Goal: Understand process/instructions: Learn about a topic

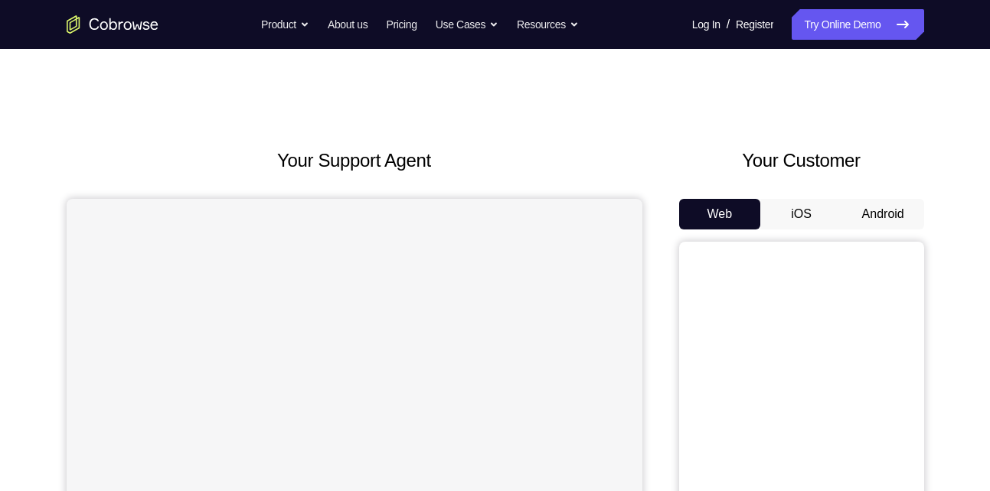
click at [888, 223] on button "Android" at bounding box center [883, 214] width 82 height 31
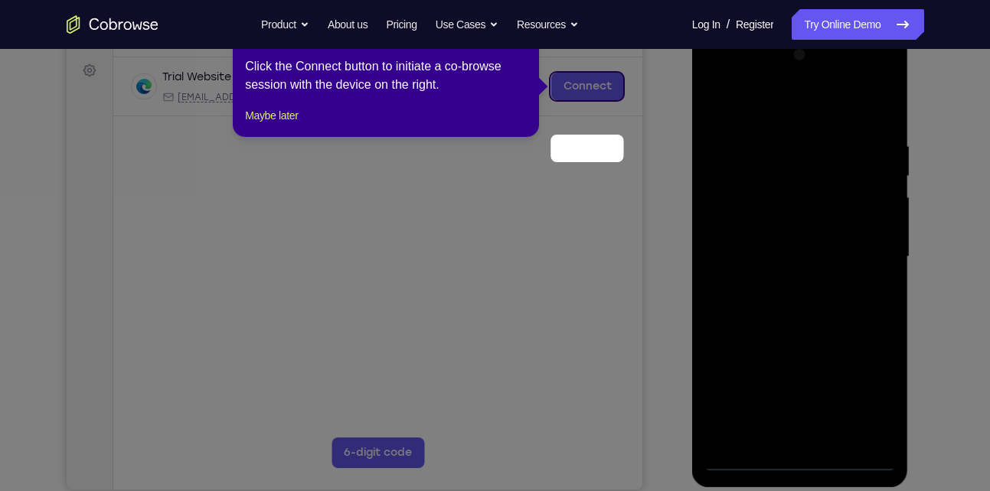
scroll to position [160, 0]
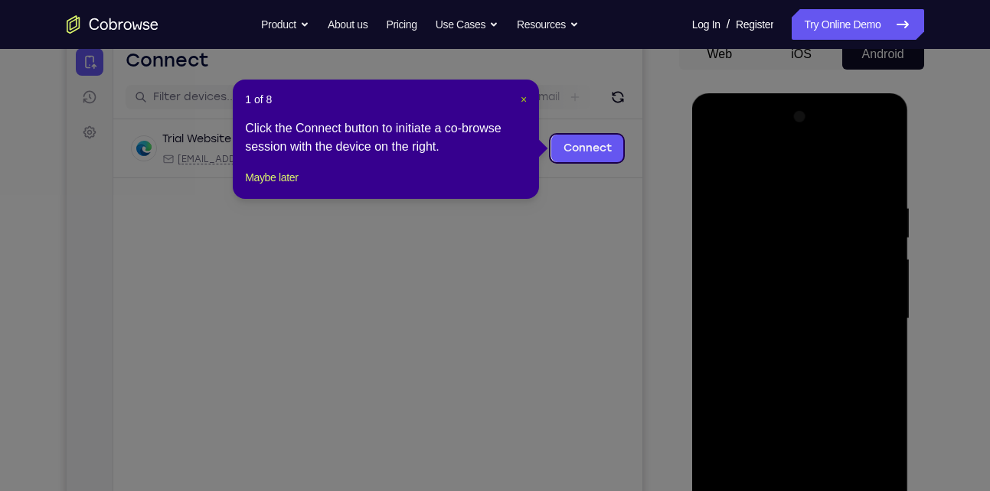
click at [523, 100] on span "×" at bounding box center [524, 99] width 6 height 12
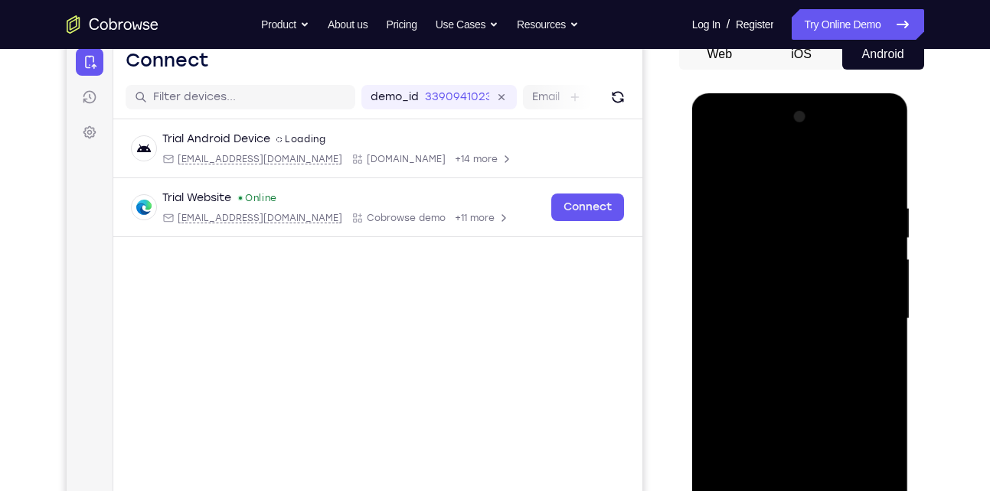
scroll to position [267, 0]
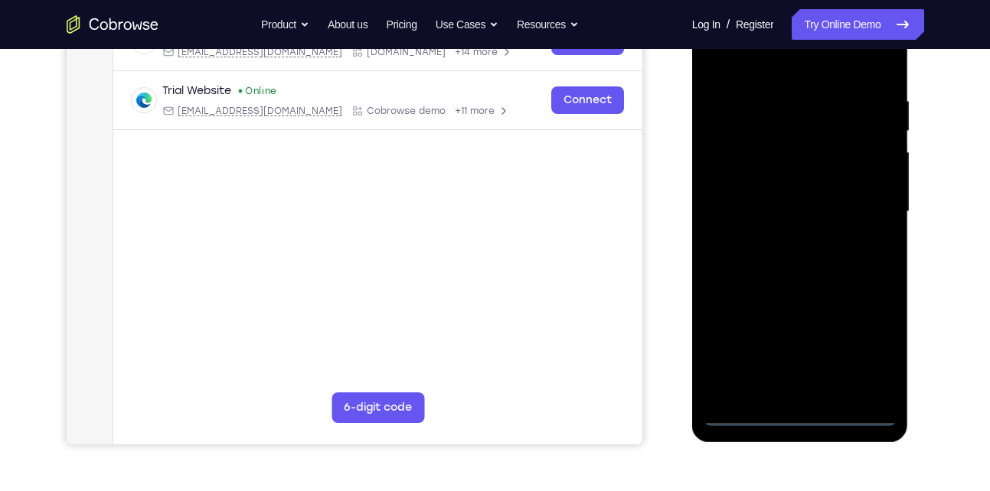
click at [808, 419] on div at bounding box center [800, 212] width 193 height 429
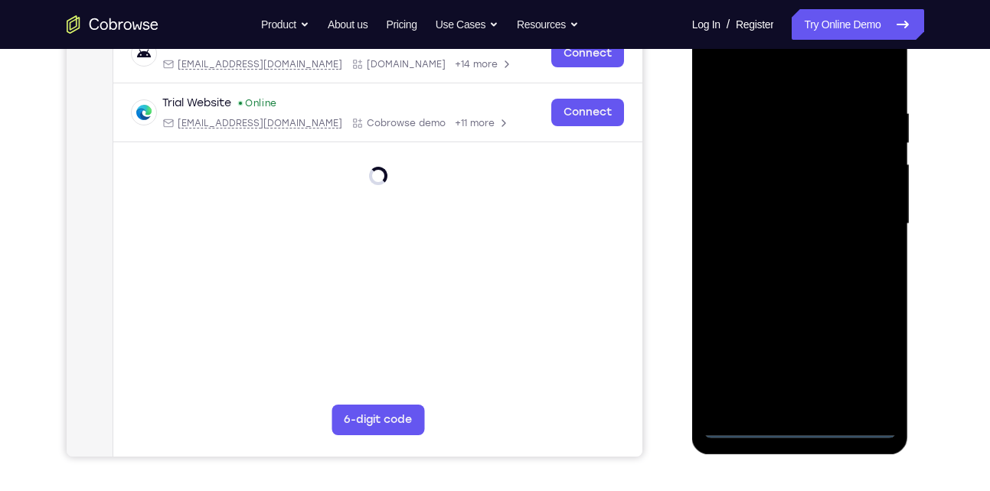
scroll to position [254, 0]
click at [868, 357] on div at bounding box center [800, 225] width 193 height 429
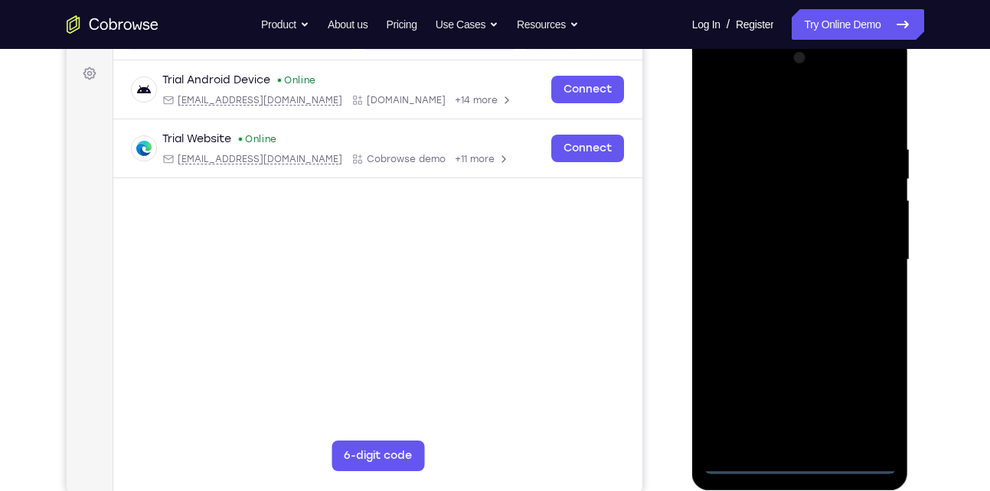
scroll to position [217, 0]
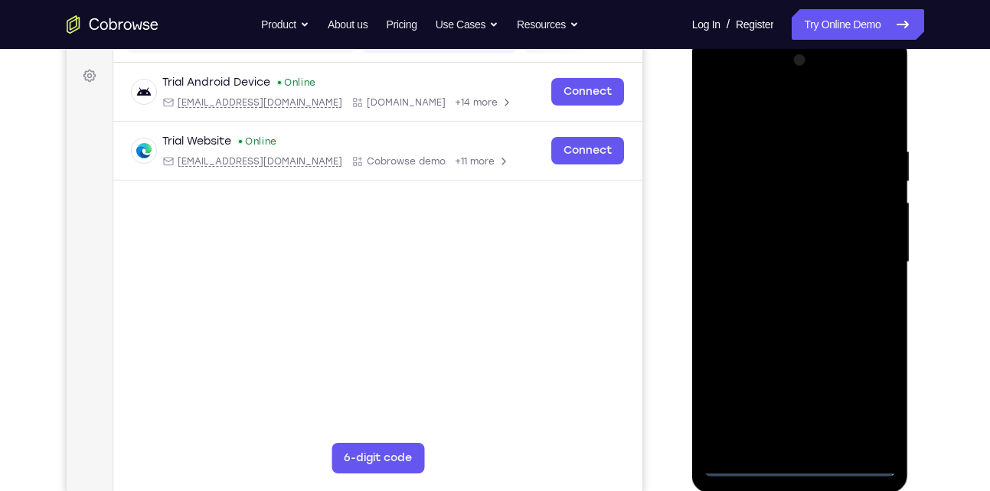
click at [799, 122] on div at bounding box center [800, 262] width 193 height 429
click at [739, 219] on div at bounding box center [800, 262] width 193 height 429
click at [799, 257] on div at bounding box center [800, 262] width 193 height 429
click at [760, 246] on div at bounding box center [800, 262] width 193 height 429
click at [781, 273] on div at bounding box center [800, 262] width 193 height 429
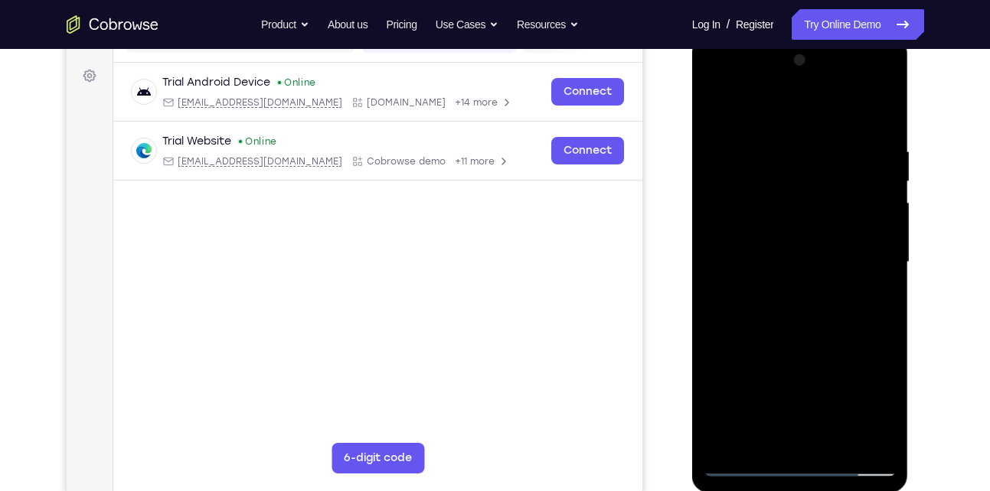
click at [877, 115] on div at bounding box center [800, 262] width 193 height 429
click at [803, 435] on div at bounding box center [800, 262] width 193 height 429
click at [812, 446] on div at bounding box center [800, 262] width 193 height 429
click at [846, 129] on div at bounding box center [800, 262] width 193 height 429
click at [755, 112] on div at bounding box center [800, 262] width 193 height 429
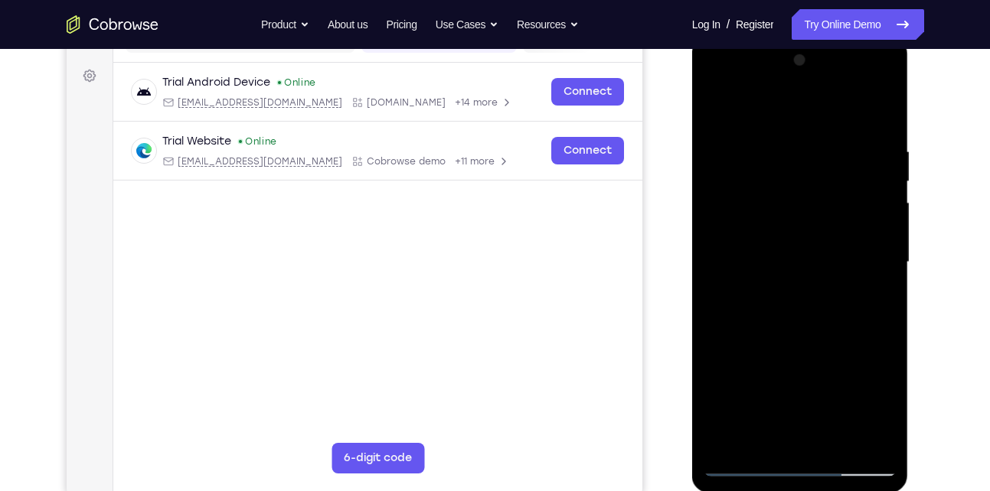
click at [884, 239] on div at bounding box center [800, 262] width 193 height 429
click at [751, 429] on div at bounding box center [800, 262] width 193 height 429
click at [713, 271] on div at bounding box center [800, 262] width 193 height 429
click at [750, 429] on div at bounding box center [800, 262] width 193 height 429
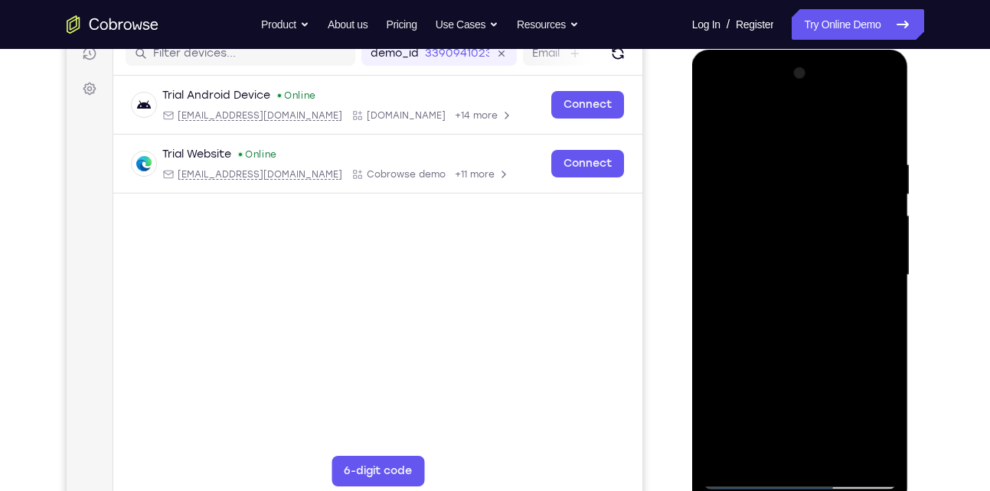
scroll to position [202, 0]
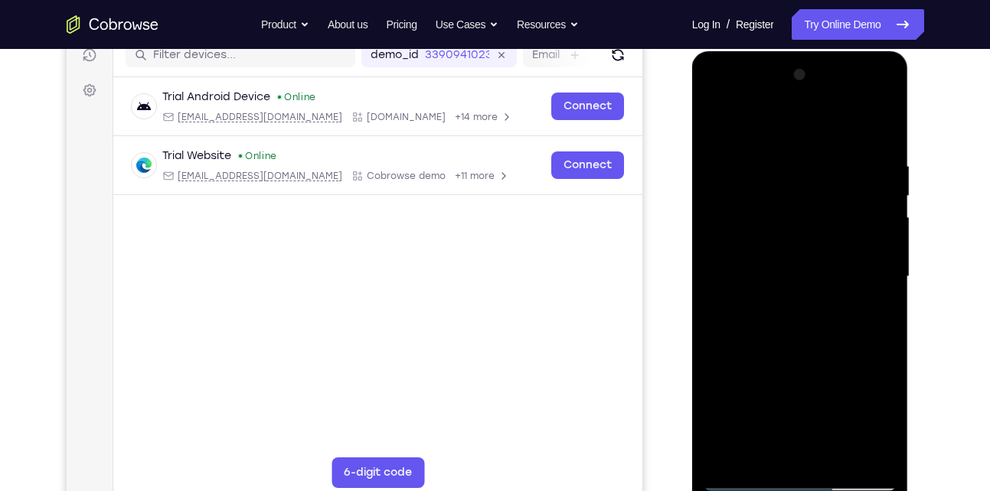
click at [717, 275] on div at bounding box center [800, 277] width 193 height 429
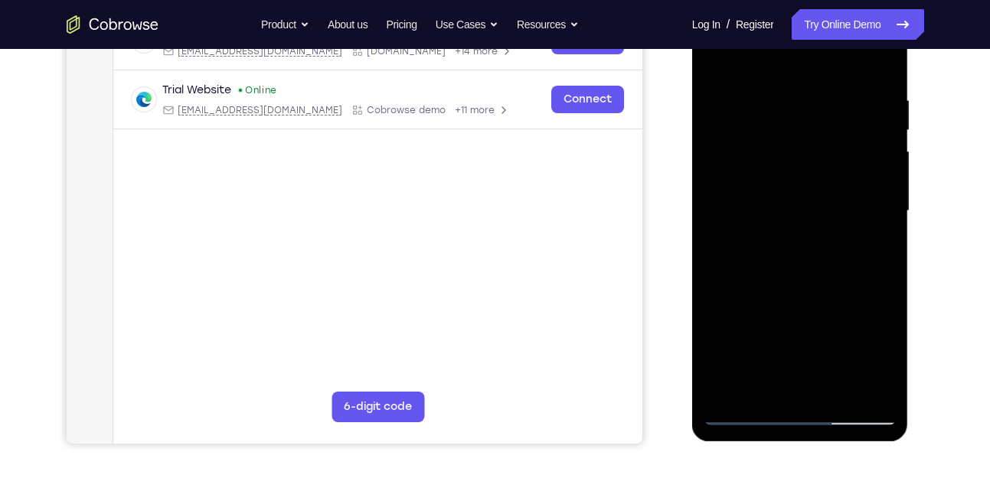
scroll to position [272, 0]
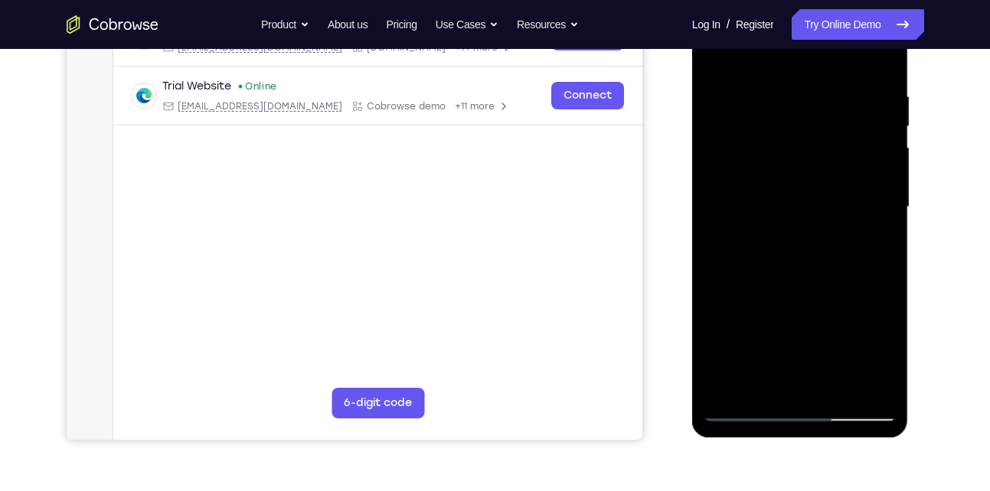
click at [747, 413] on div at bounding box center [800, 207] width 193 height 429
drag, startPoint x: 811, startPoint y: 276, endPoint x: 823, endPoint y: 178, distance: 98.7
click at [823, 178] on div at bounding box center [800, 207] width 193 height 429
drag, startPoint x: 790, startPoint y: 315, endPoint x: 797, endPoint y: 215, distance: 100.5
click at [797, 215] on div at bounding box center [800, 207] width 193 height 429
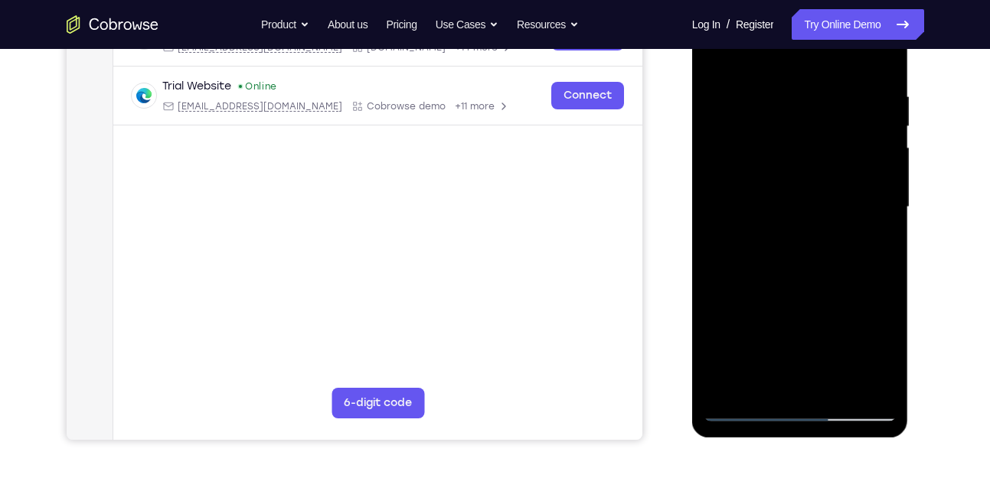
click at [753, 406] on div at bounding box center [800, 207] width 193 height 429
drag, startPoint x: 795, startPoint y: 302, endPoint x: 804, endPoint y: 140, distance: 161.7
click at [804, 140] on div at bounding box center [800, 207] width 193 height 429
drag, startPoint x: 799, startPoint y: 259, endPoint x: 798, endPoint y: 113, distance: 146.2
click at [798, 113] on div at bounding box center [800, 207] width 193 height 429
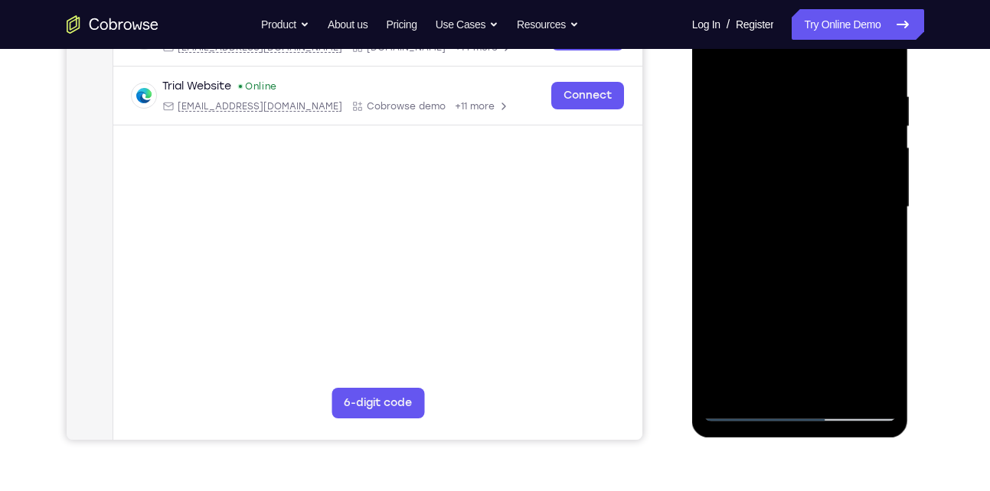
drag, startPoint x: 804, startPoint y: 315, endPoint x: 820, endPoint y: 83, distance: 233.3
click at [820, 83] on div at bounding box center [800, 207] width 193 height 429
drag, startPoint x: 808, startPoint y: 338, endPoint x: 811, endPoint y: 106, distance: 232.7
click at [811, 106] on div at bounding box center [800, 207] width 193 height 429
drag, startPoint x: 801, startPoint y: 283, endPoint x: 809, endPoint y: 156, distance: 127.3
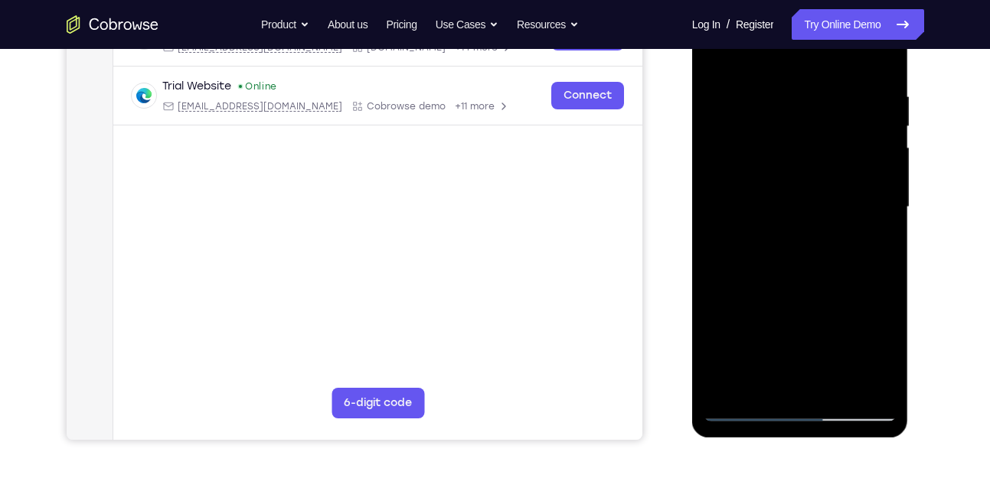
click at [809, 156] on div at bounding box center [800, 207] width 193 height 429
drag, startPoint x: 834, startPoint y: 263, endPoint x: 869, endPoint y: 113, distance: 153.4
click at [869, 113] on div at bounding box center [800, 207] width 193 height 429
drag, startPoint x: 830, startPoint y: 294, endPoint x: 834, endPoint y: 349, distance: 55.3
click at [834, 349] on div at bounding box center [800, 207] width 193 height 429
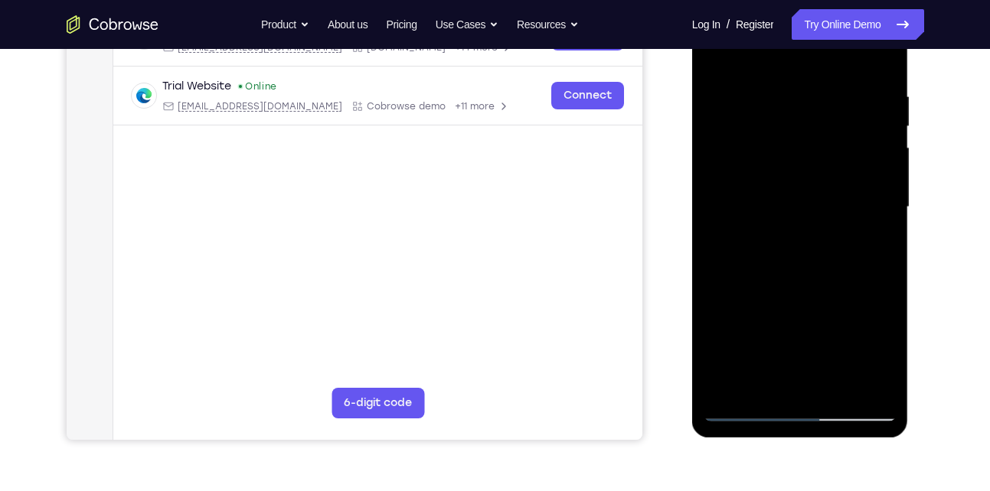
drag, startPoint x: 824, startPoint y: 152, endPoint x: 808, endPoint y: 341, distance: 189.7
click at [808, 341] on div at bounding box center [800, 207] width 193 height 429
drag, startPoint x: 841, startPoint y: 176, endPoint x: 834, endPoint y: 328, distance: 152.5
click at [834, 328] on div at bounding box center [800, 207] width 193 height 429
drag, startPoint x: 860, startPoint y: 169, endPoint x: 855, endPoint y: 270, distance: 101.2
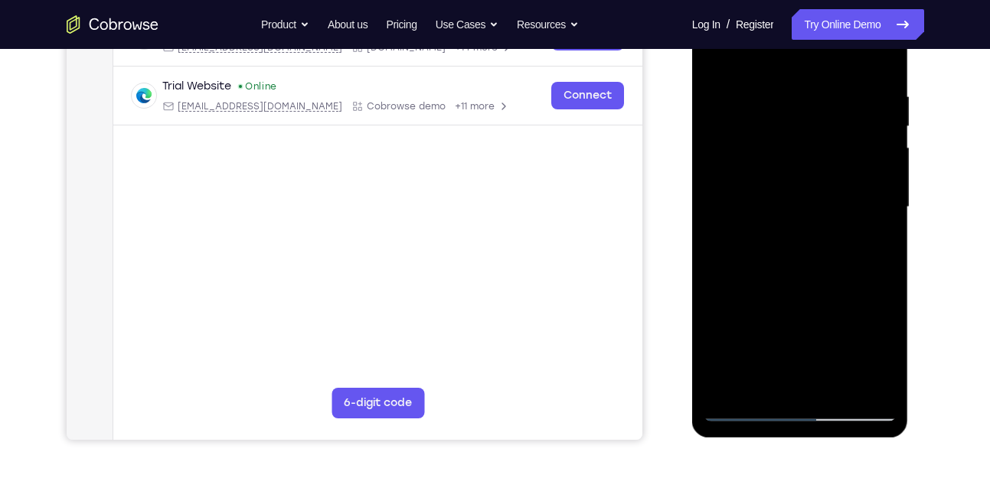
click at [855, 270] on div at bounding box center [800, 207] width 193 height 429
